Goal: Use online tool/utility: Utilize a website feature to perform a specific function

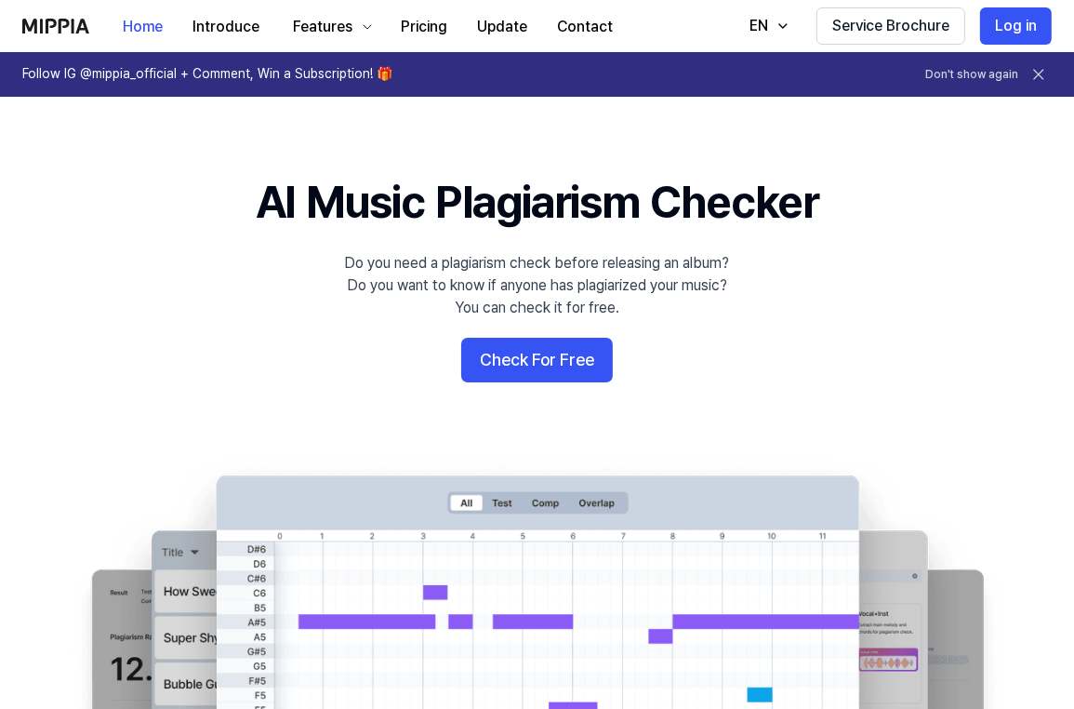
click at [52, 16] on div "Home Introduce Features Pricing Update Contact Home" at bounding box center [324, 25] width 605 height 51
drag, startPoint x: 1034, startPoint y: 16, endPoint x: 1027, endPoint y: 22, distance: 9.9
click at [1034, 16] on button "Log in" at bounding box center [1016, 25] width 72 height 37
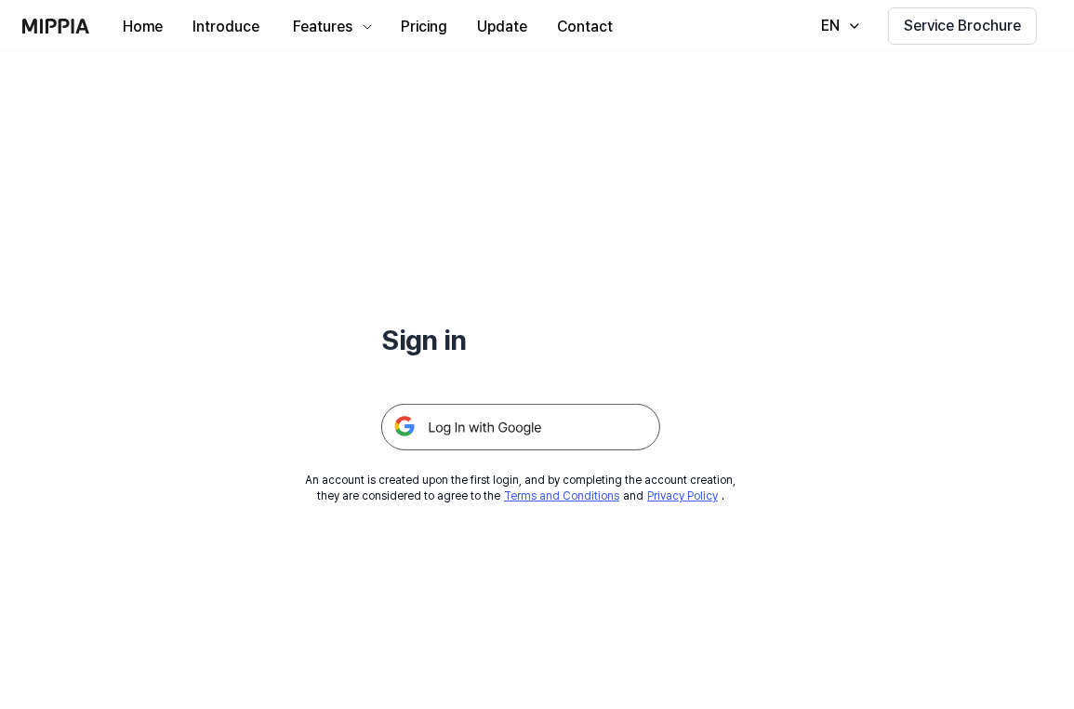
click at [514, 421] on img at bounding box center [520, 427] width 279 height 46
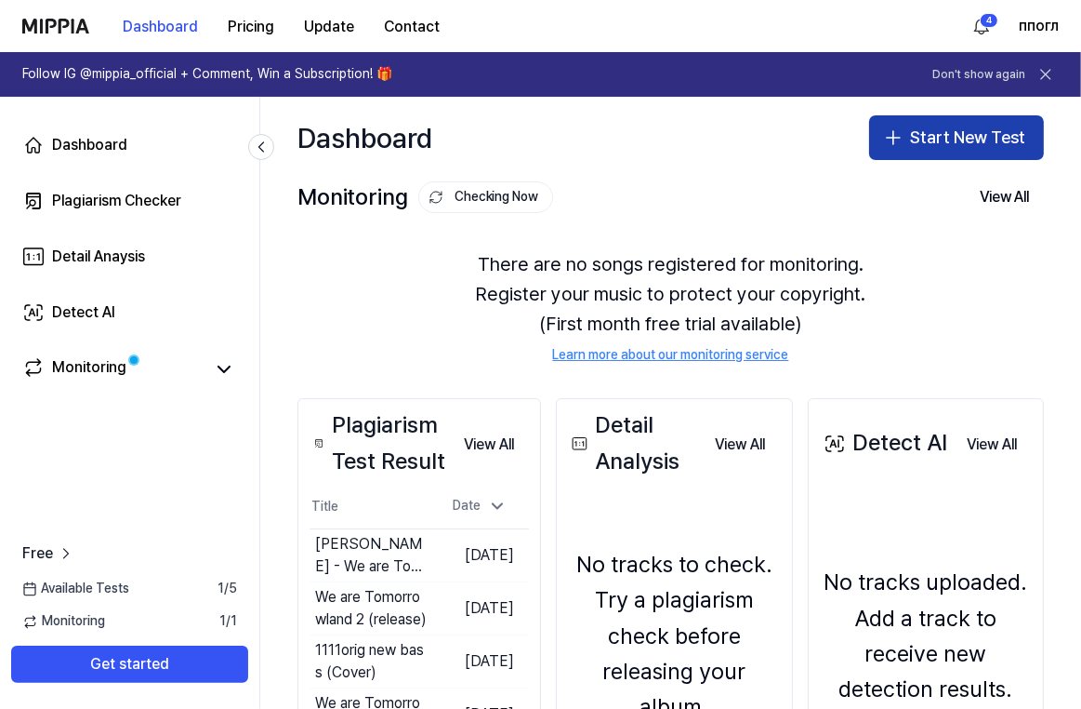
click at [945, 139] on button "Start New Test" at bounding box center [956, 137] width 175 height 45
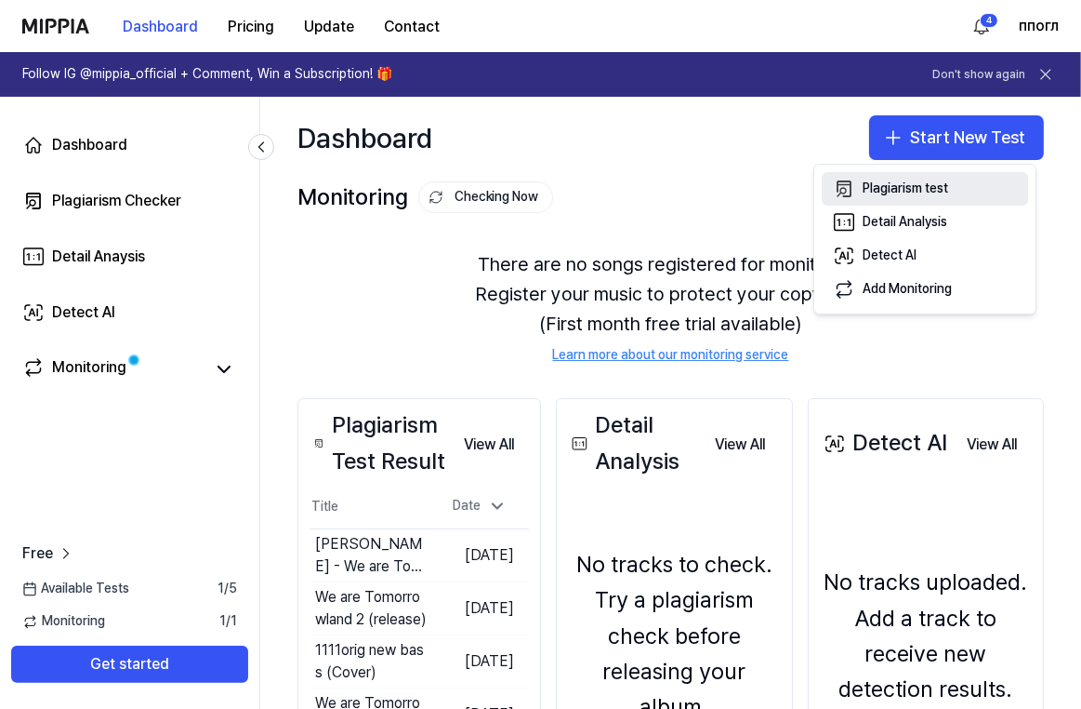
click at [869, 183] on div "Plagiarism test" at bounding box center [906, 188] width 86 height 19
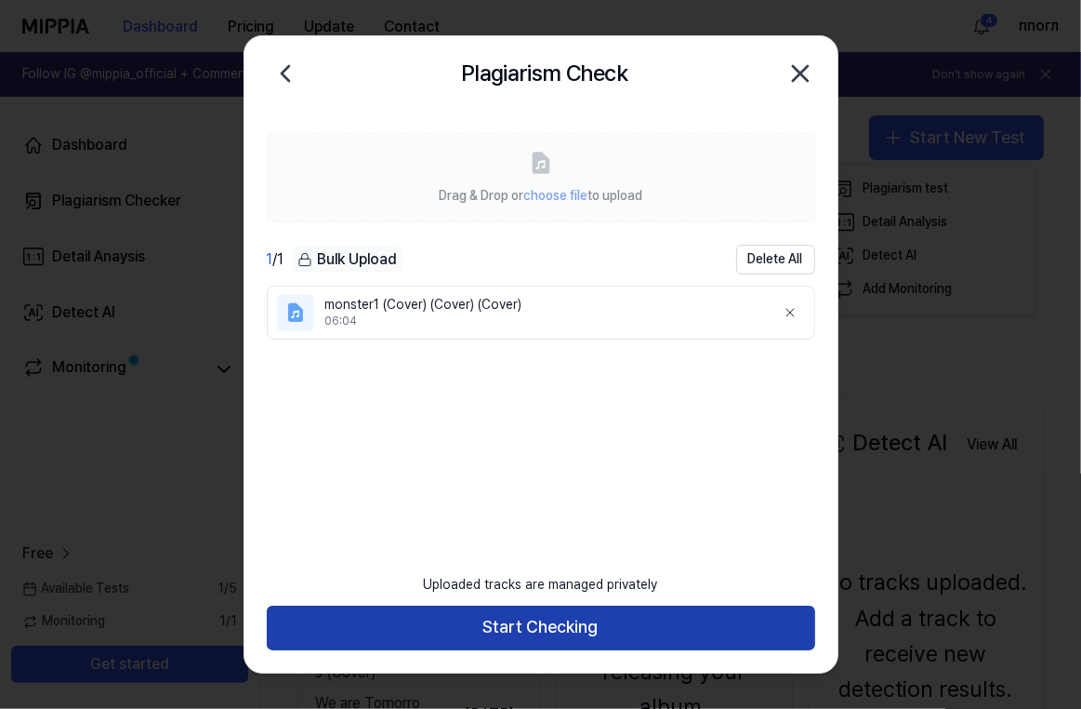
click at [517, 628] on button "Start Checking" at bounding box center [541, 627] width 549 height 45
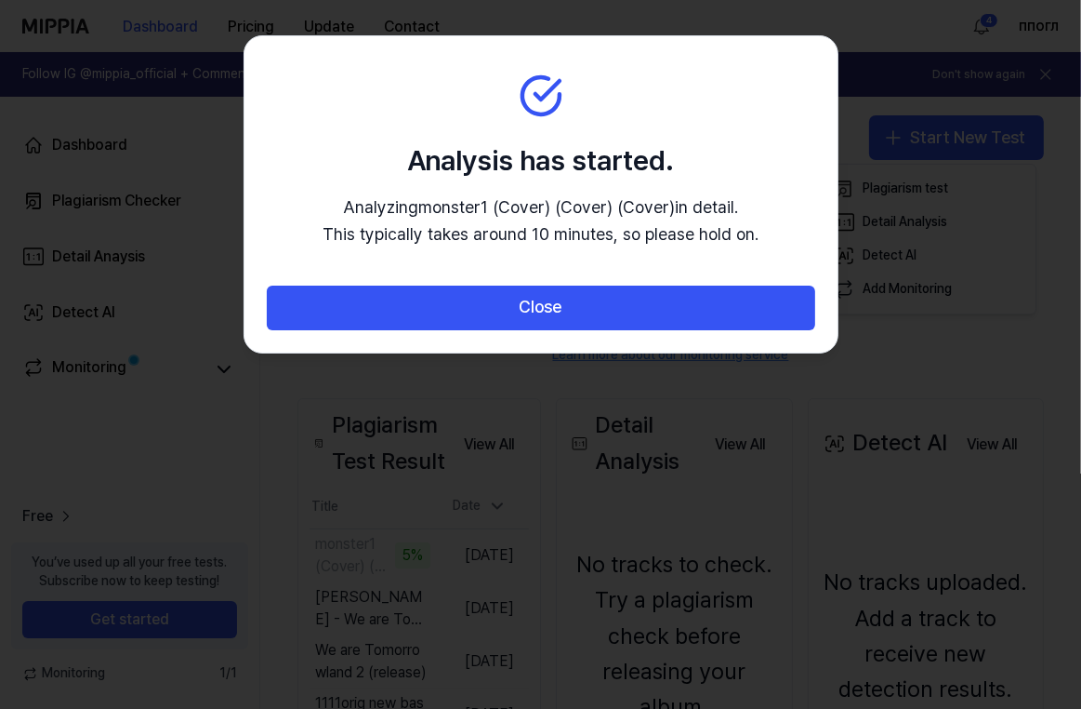
click at [580, 42] on section "Analysis has started. Analyzing monster1 (Cover) (Cover) (Cover) in detail. Thi…" at bounding box center [541, 160] width 593 height 249
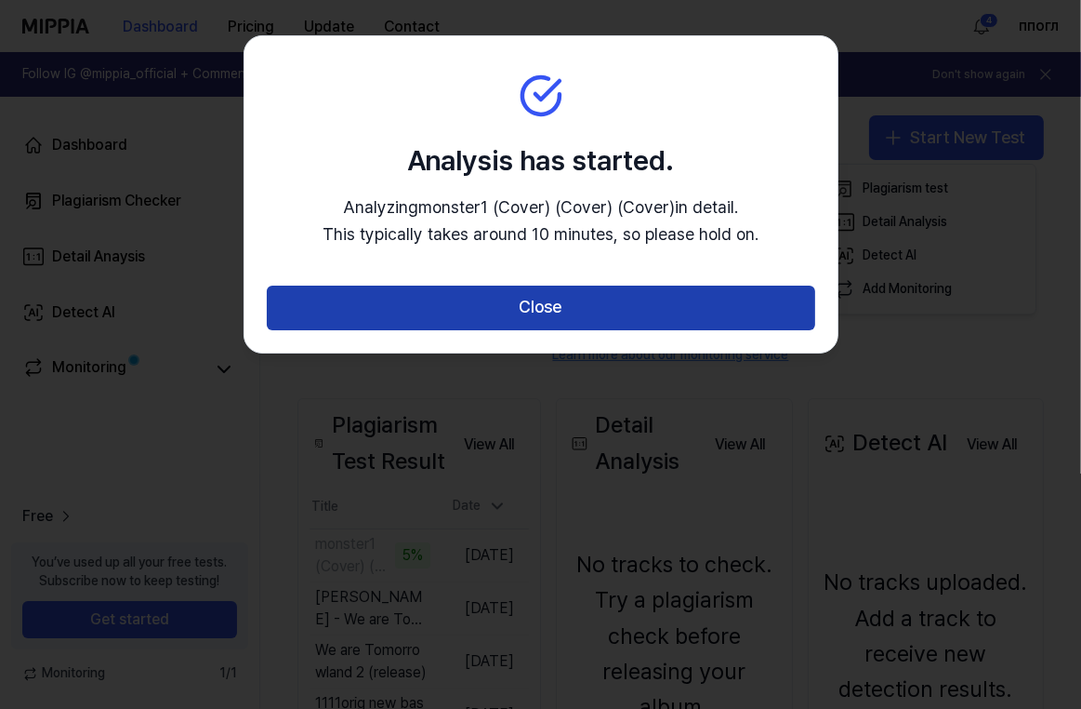
drag, startPoint x: 574, startPoint y: 302, endPoint x: 551, endPoint y: 331, distance: 36.5
click at [574, 303] on button "Close" at bounding box center [541, 307] width 549 height 45
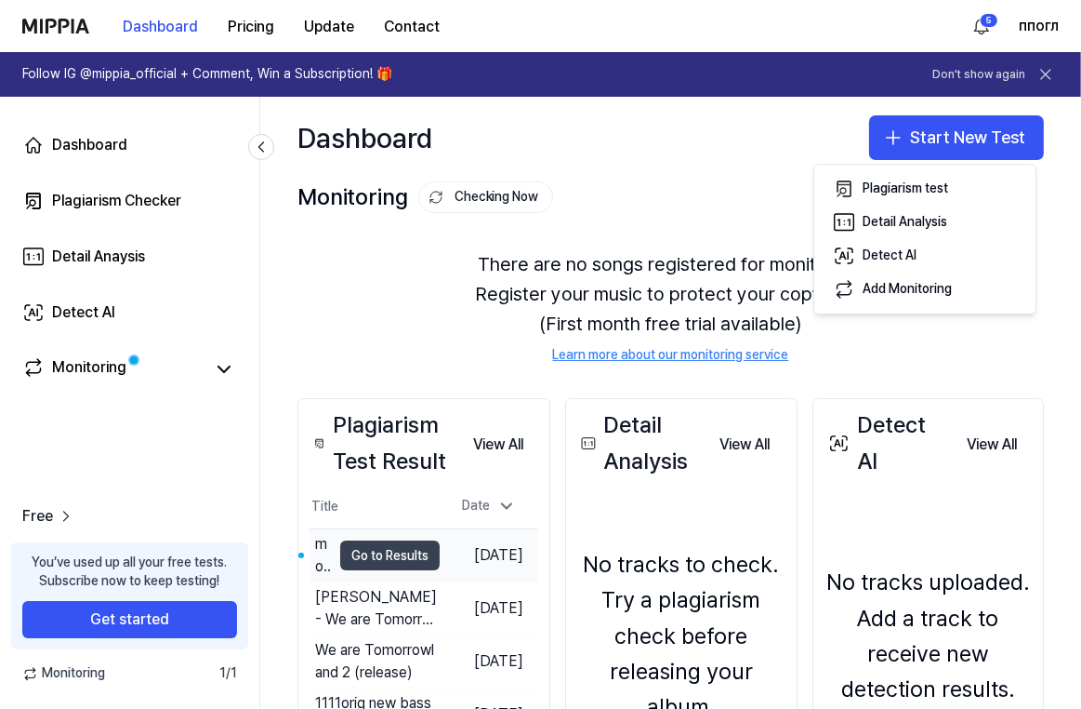
click at [379, 541] on button "Go to Results" at bounding box center [389, 555] width 99 height 30
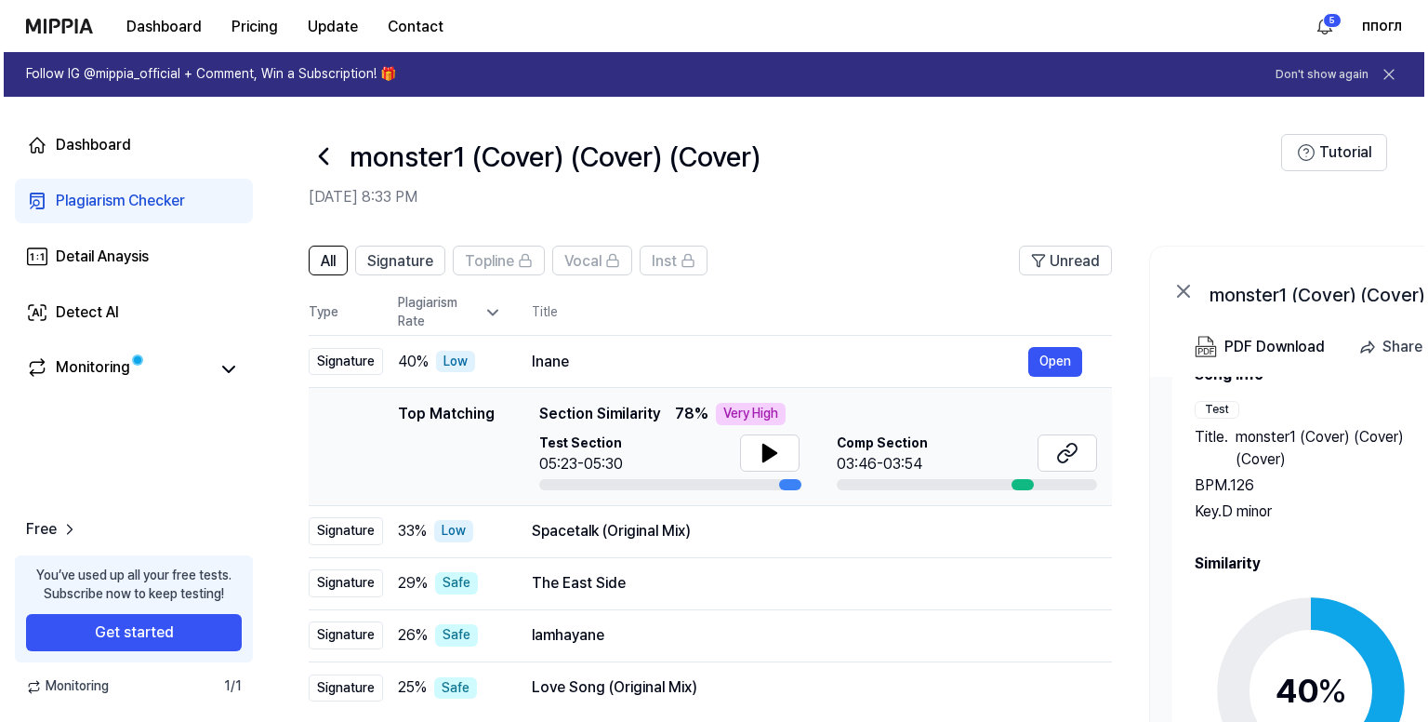
scroll to position [78, 0]
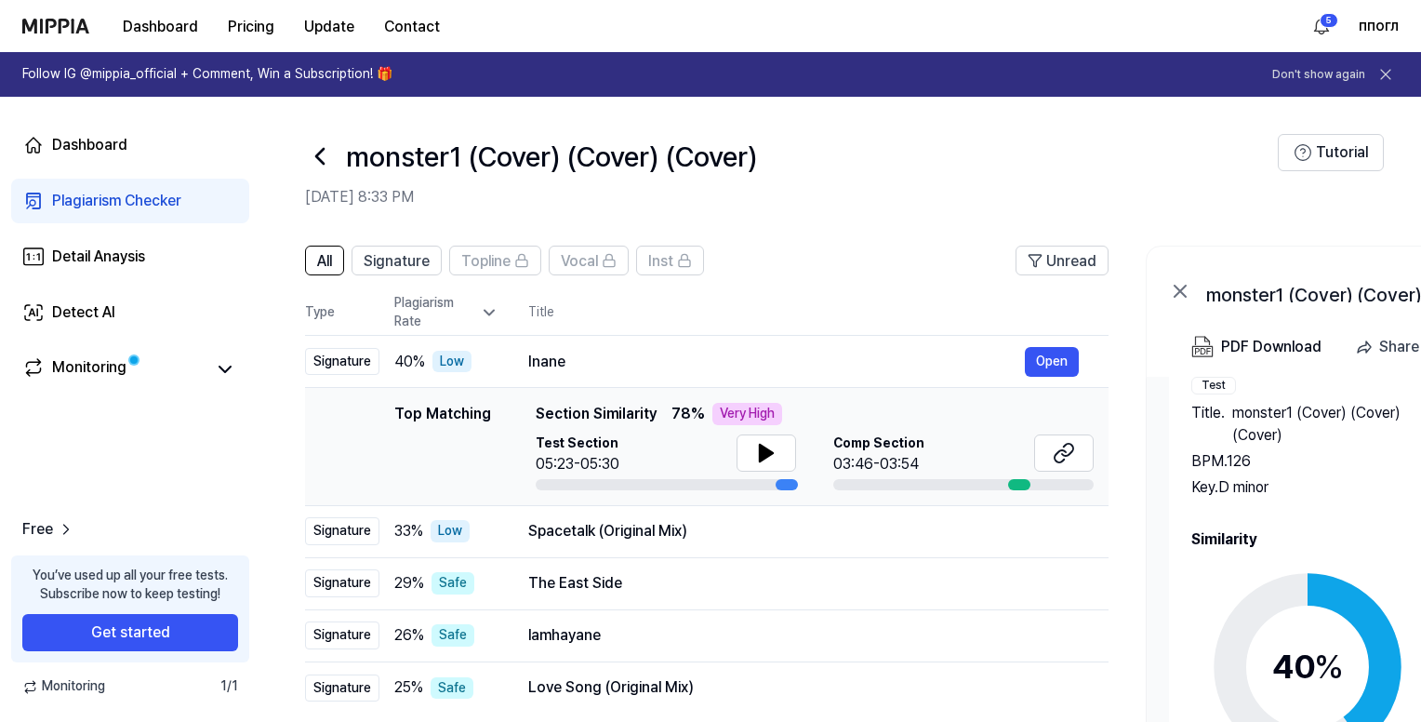
click at [1080, 615] on icon at bounding box center [1307, 666] width 232 height 232
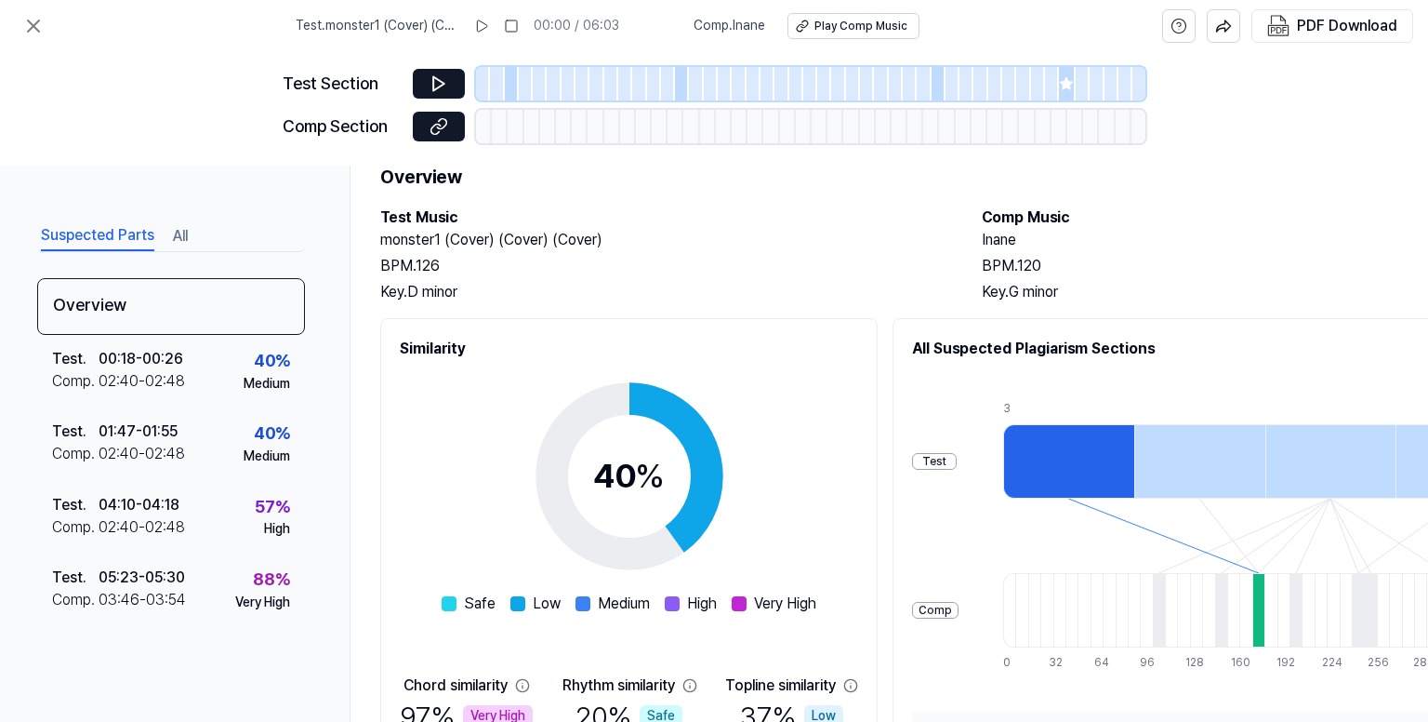
scroll to position [0, 0]
